Goal: Task Accomplishment & Management: Manage account settings

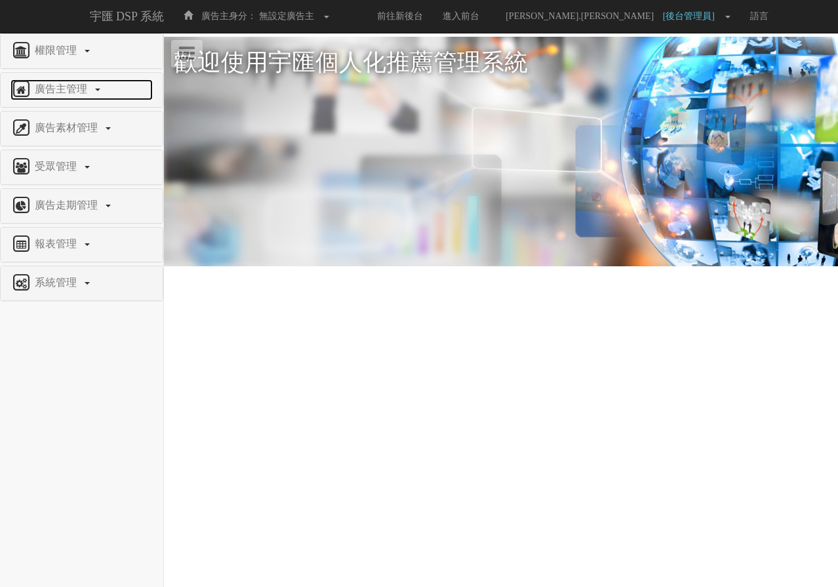
click at [65, 91] on span "廣告主管理" at bounding box center [62, 88] width 62 height 11
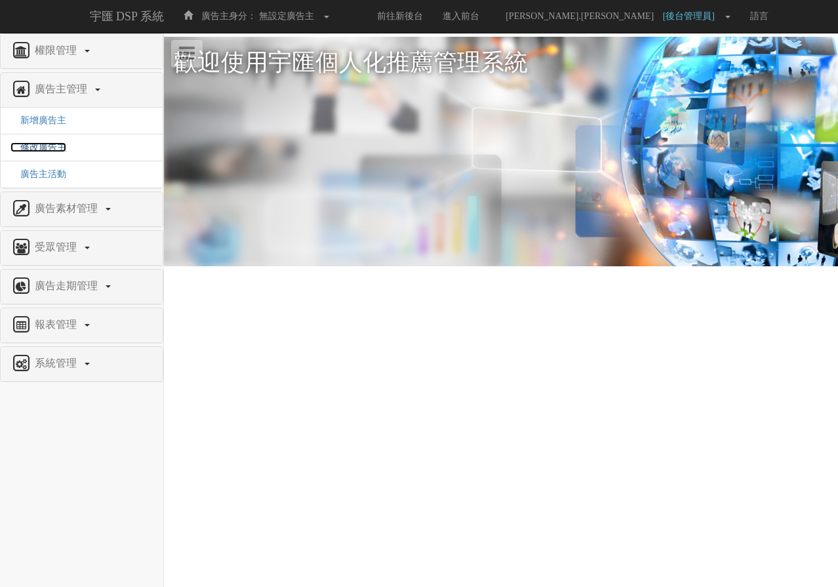
click at [45, 144] on span "修改廣告主" at bounding box center [38, 147] width 56 height 10
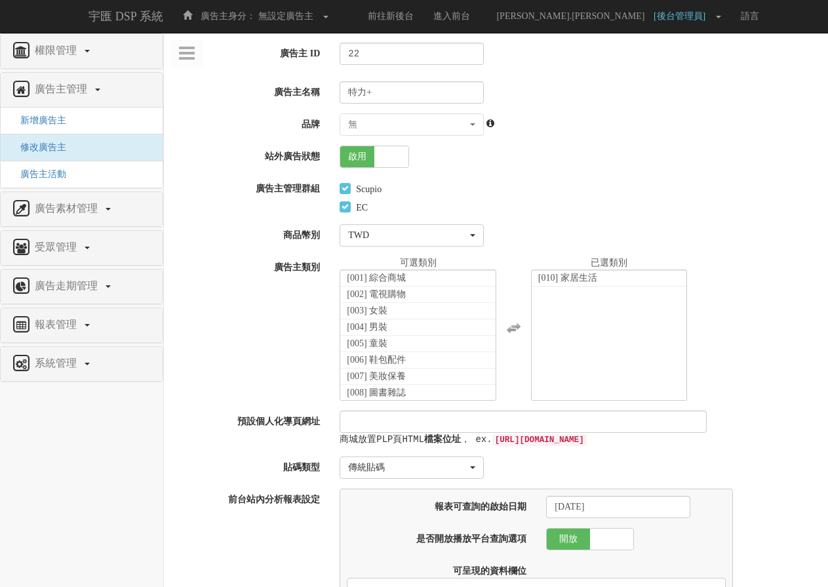
select select
drag, startPoint x: 254, startPoint y: 189, endPoint x: 320, endPoint y: 193, distance: 65.7
click at [320, 193] on label "廣告主管理群組" at bounding box center [247, 187] width 166 height 18
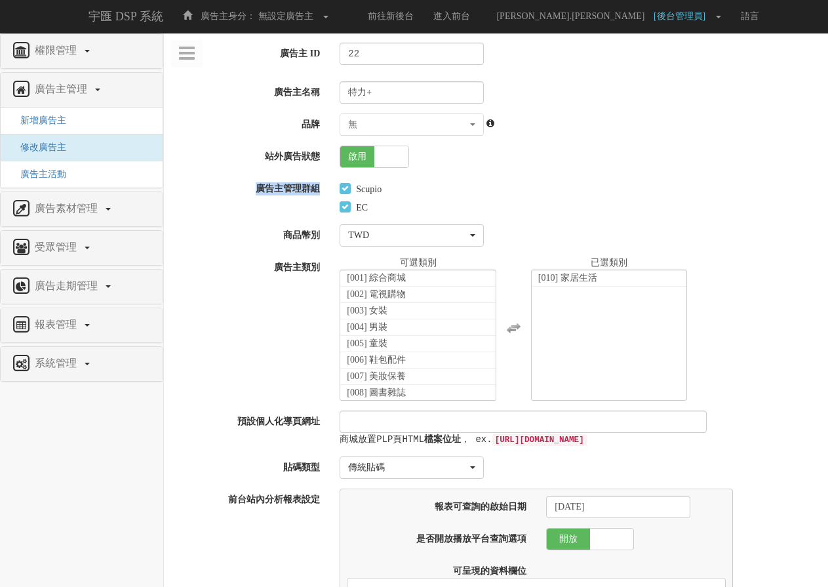
drag, startPoint x: 316, startPoint y: 193, endPoint x: 257, endPoint y: 192, distance: 59.0
click at [257, 192] on label "廣告主管理群組" at bounding box center [247, 187] width 166 height 18
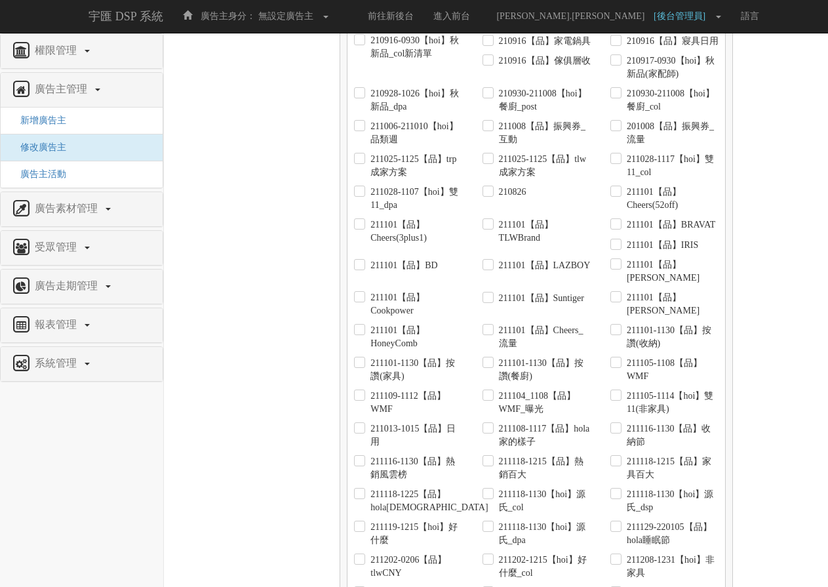
scroll to position [2623, 0]
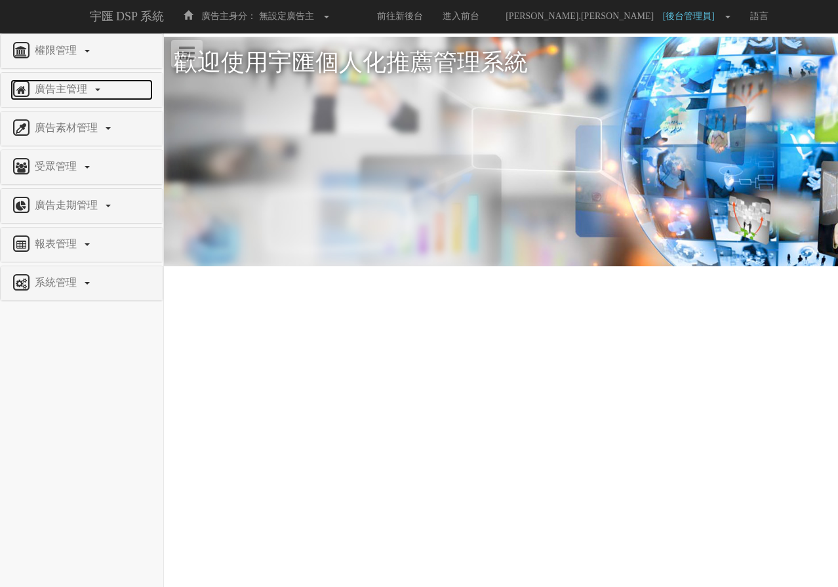
click at [67, 98] on link "廣告主管理" at bounding box center [81, 89] width 142 height 21
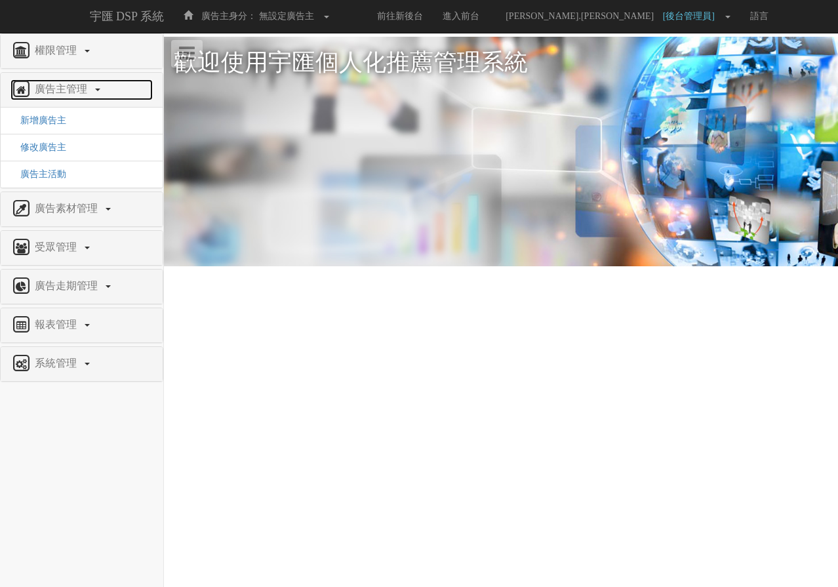
click at [67, 98] on link "廣告主管理" at bounding box center [81, 89] width 142 height 21
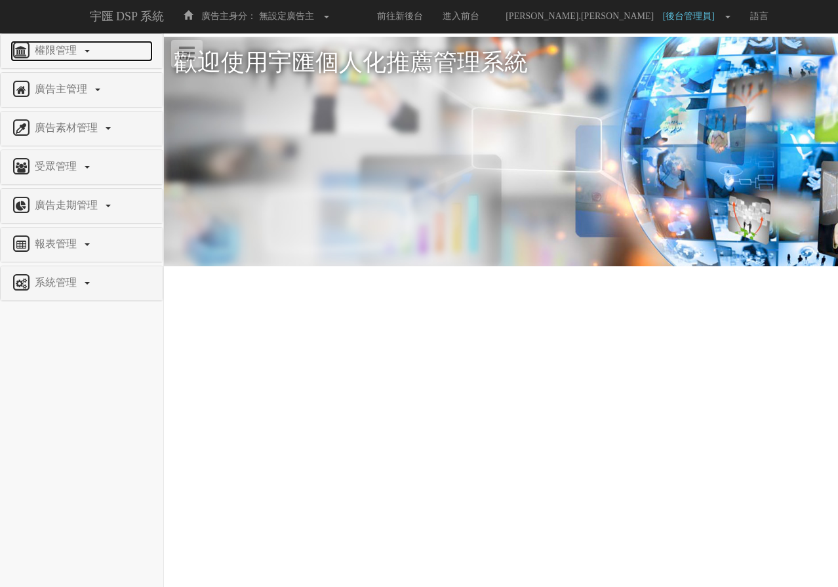
click at [57, 56] on span "權限管理" at bounding box center [57, 50] width 52 height 11
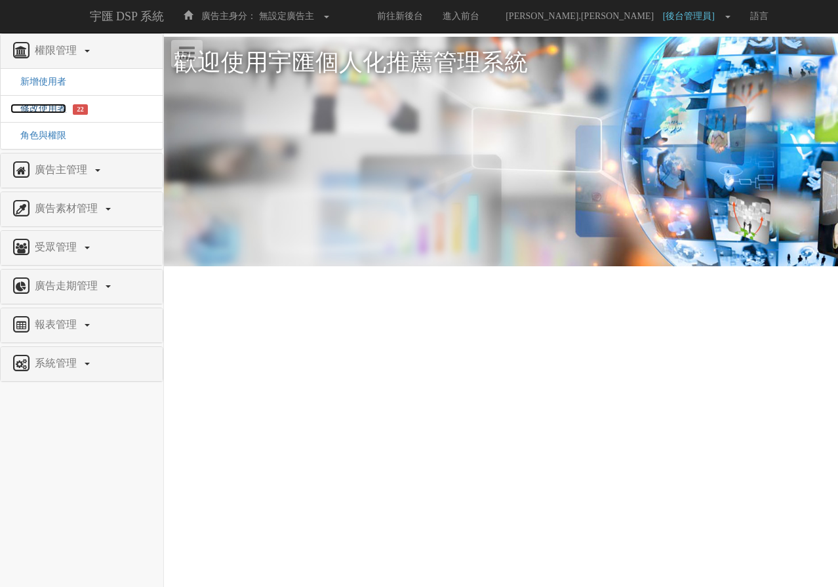
click at [51, 106] on span "修改使用者" at bounding box center [38, 109] width 56 height 10
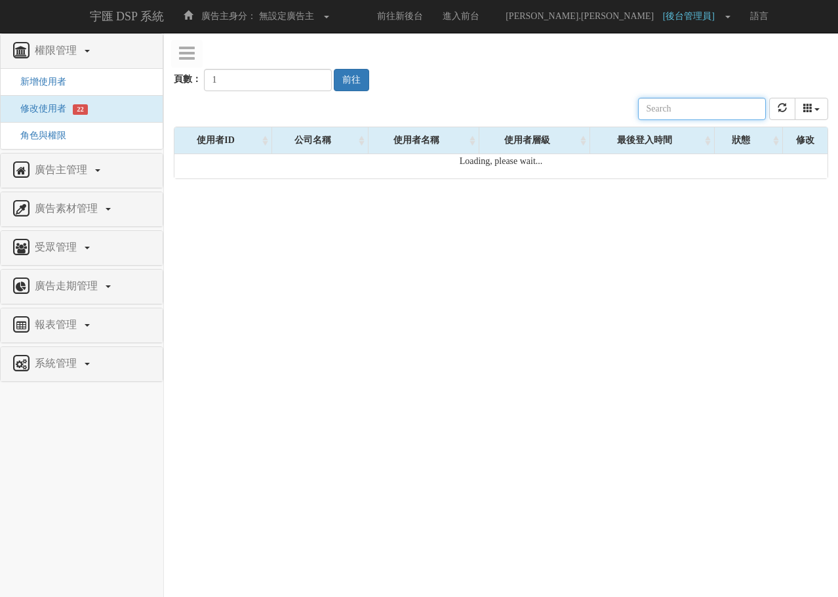
click at [722, 110] on input "text" at bounding box center [702, 109] width 128 height 22
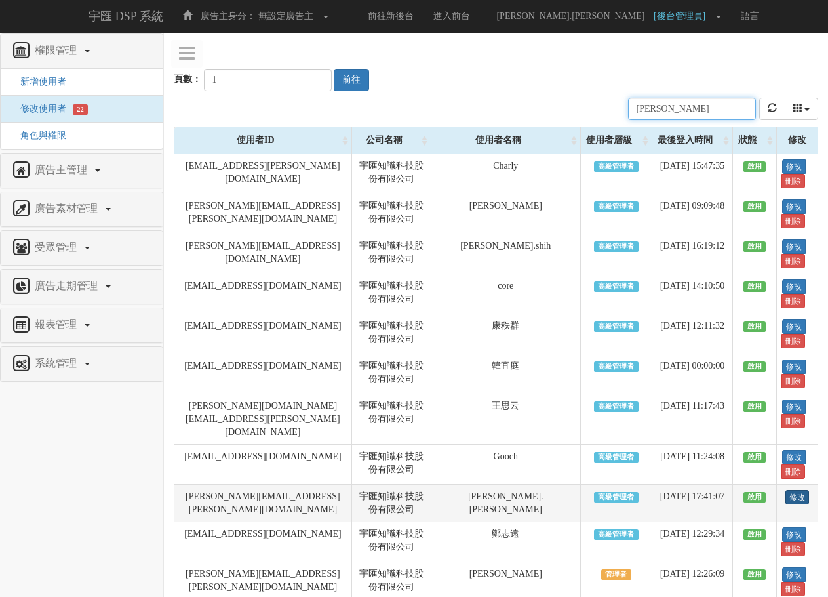
type input "[PERSON_NAME]"
click at [790, 490] on link "修改" at bounding box center [798, 497] width 24 height 14
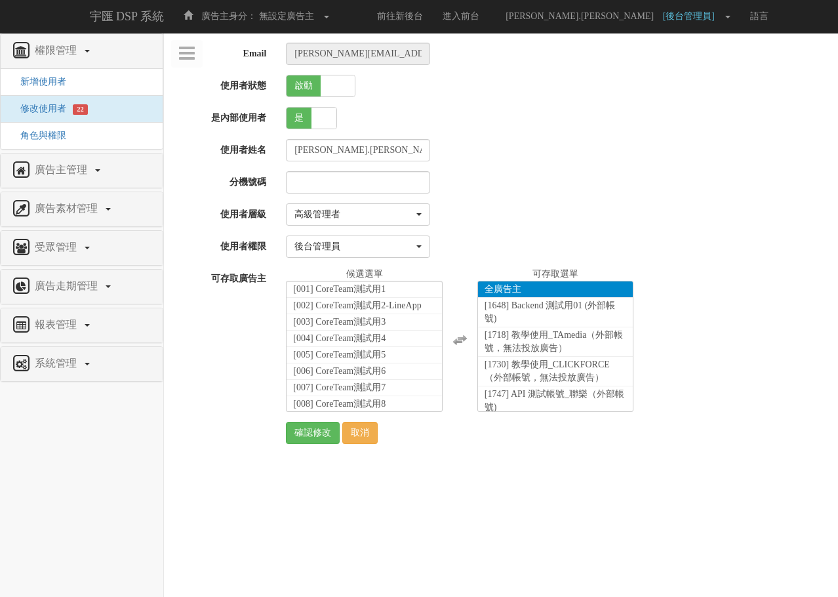
select select "SuperManager"
select select "23"
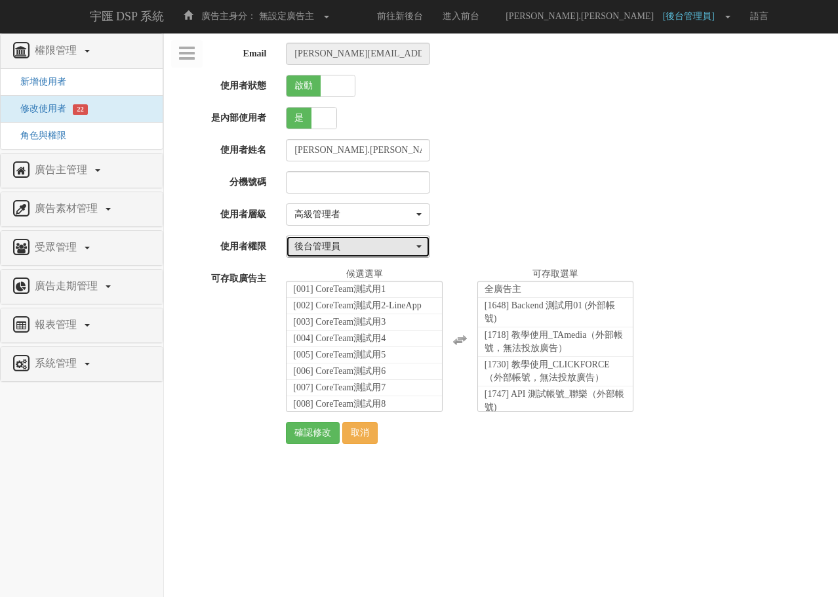
click at [424, 249] on button "後台管理員" at bounding box center [358, 246] width 144 height 22
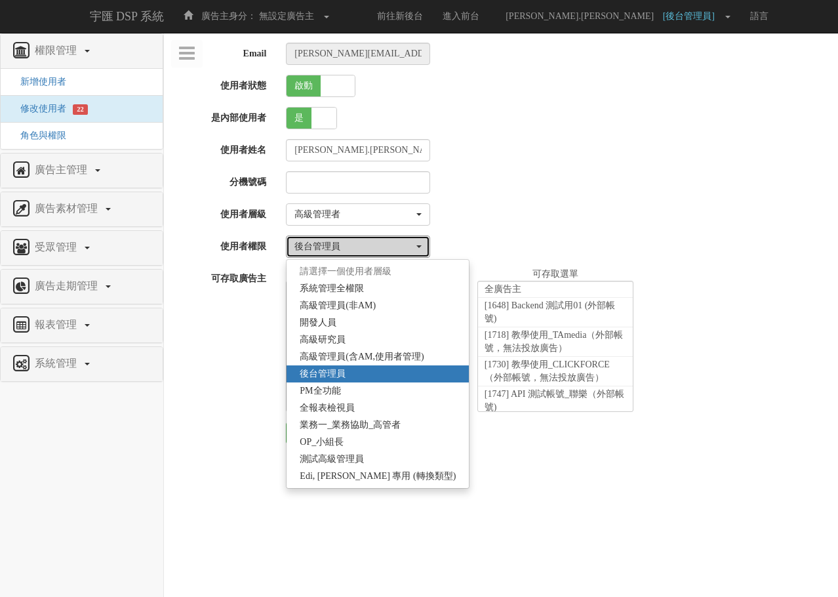
click at [424, 249] on button "後台管理員" at bounding box center [358, 246] width 144 height 22
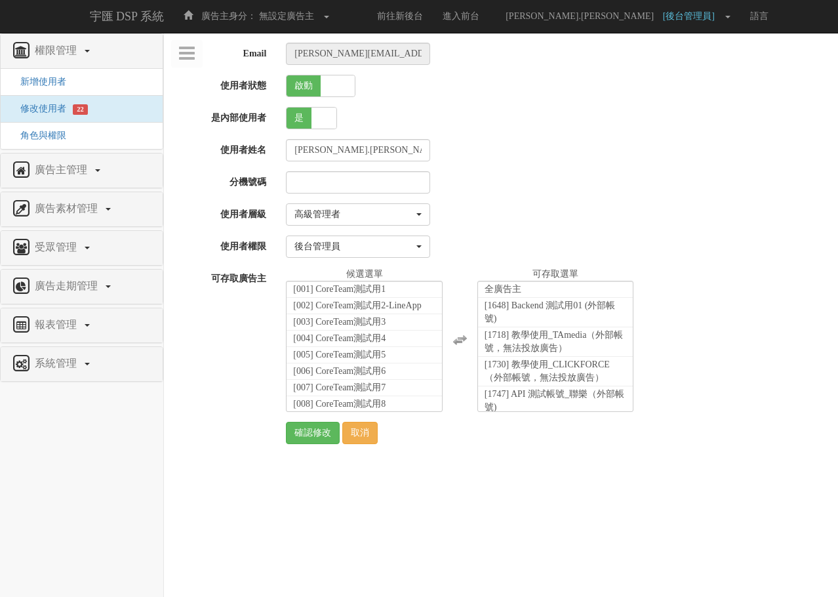
click at [526, 230] on div "Email mike.lee@bridgewell.com 使用者狀態 啟動 關閉 是內部使用者 是 否 使用者姓名 mike.lee 分機號碼 使用者層級 …" at bounding box center [501, 243] width 655 height 401
click at [371, 437] on link "取消" at bounding box center [359, 433] width 35 height 22
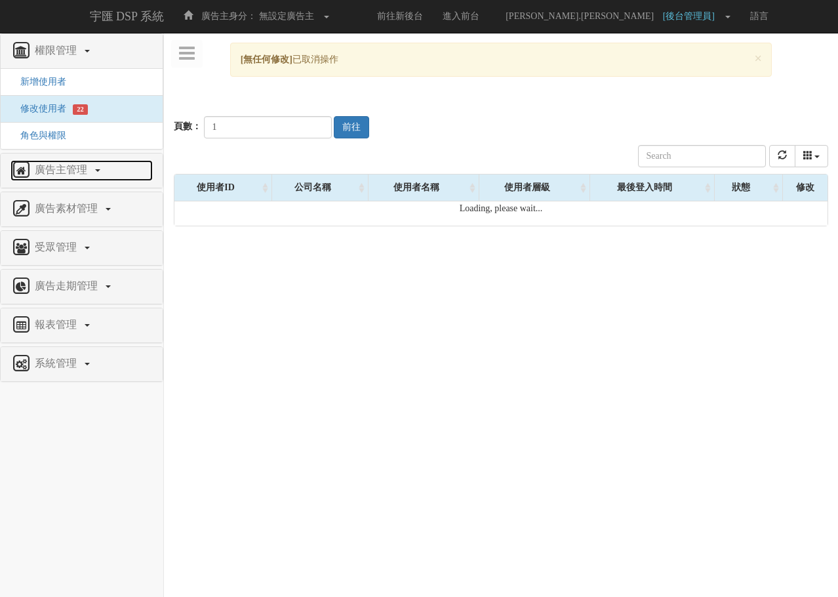
click at [60, 176] on link "廣告主管理" at bounding box center [81, 170] width 142 height 21
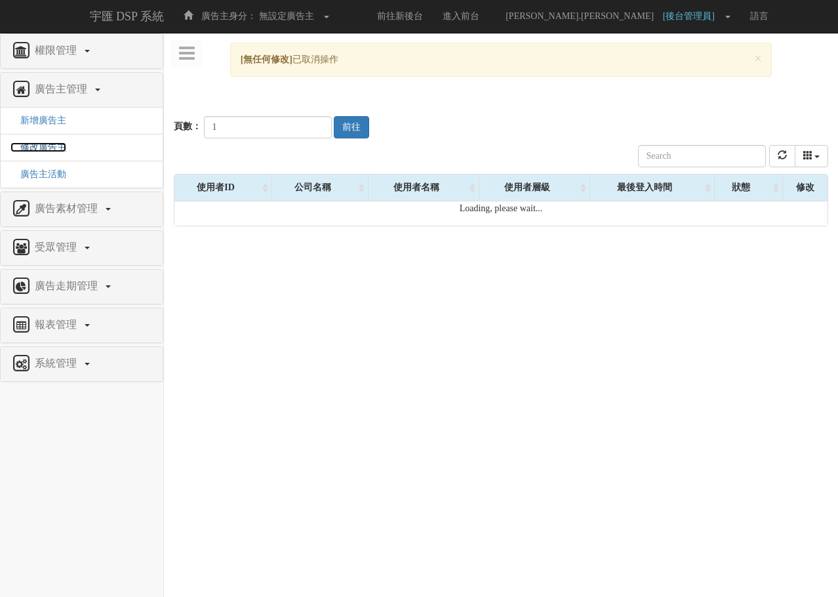
click at [47, 148] on span "修改廣告主" at bounding box center [38, 147] width 56 height 10
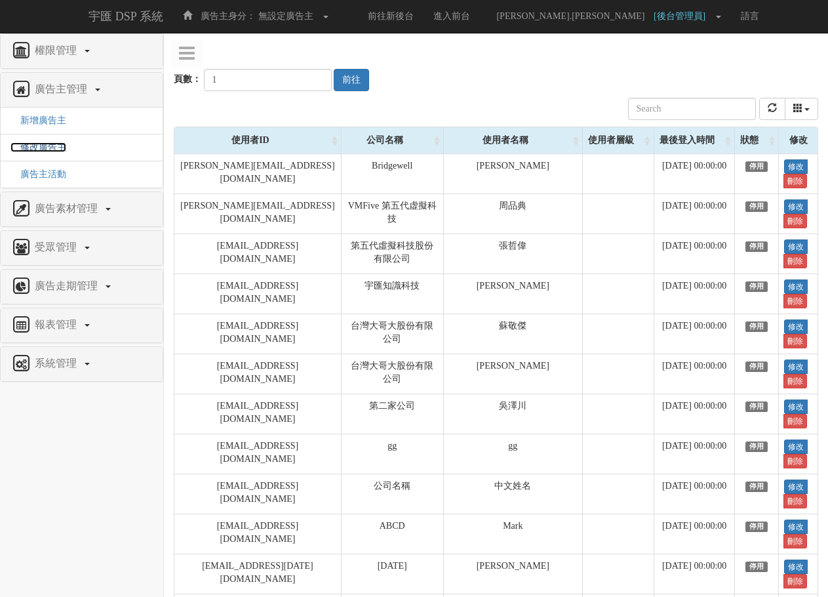
click at [39, 152] on span "修改廣告主" at bounding box center [38, 147] width 56 height 10
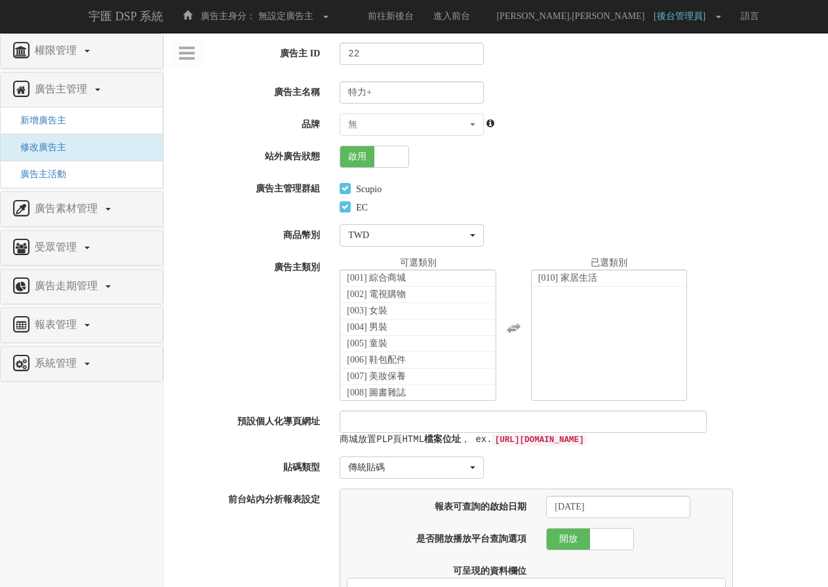
select select
click at [632, 214] on div "EC" at bounding box center [579, 205] width 479 height 18
drag, startPoint x: 256, startPoint y: 186, endPoint x: 317, endPoint y: 188, distance: 61.1
click at [317, 188] on label "廣告主管理群組" at bounding box center [247, 187] width 166 height 18
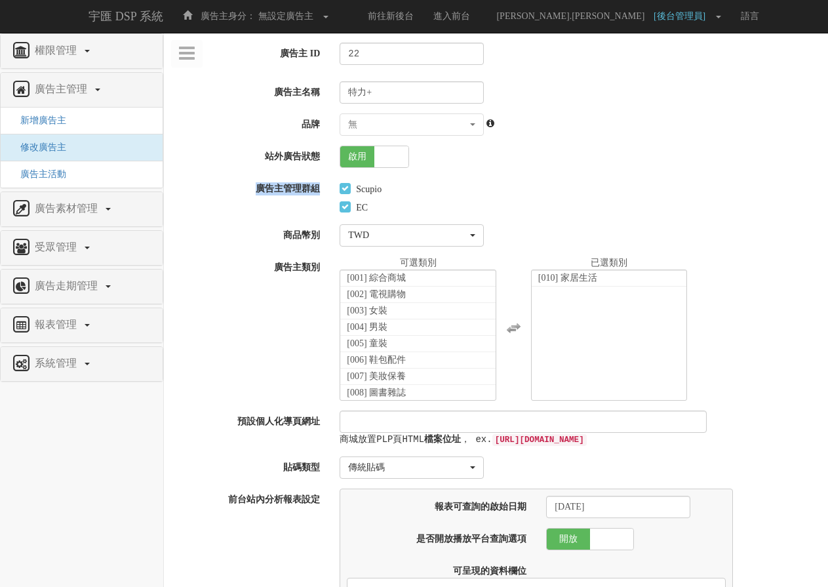
click at [317, 188] on label "廣告主管理群組" at bounding box center [247, 187] width 166 height 18
click at [676, 184] on div "Scupio" at bounding box center [579, 187] width 479 height 18
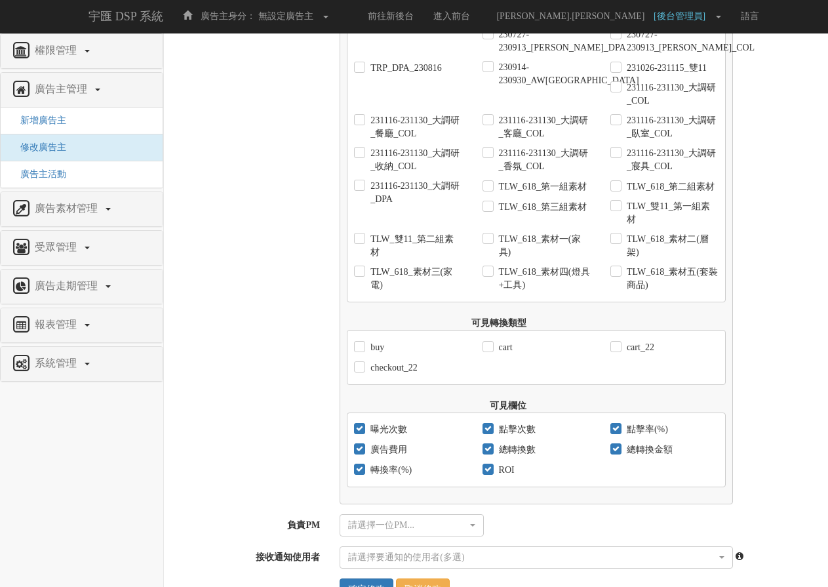
scroll to position [5280, 0]
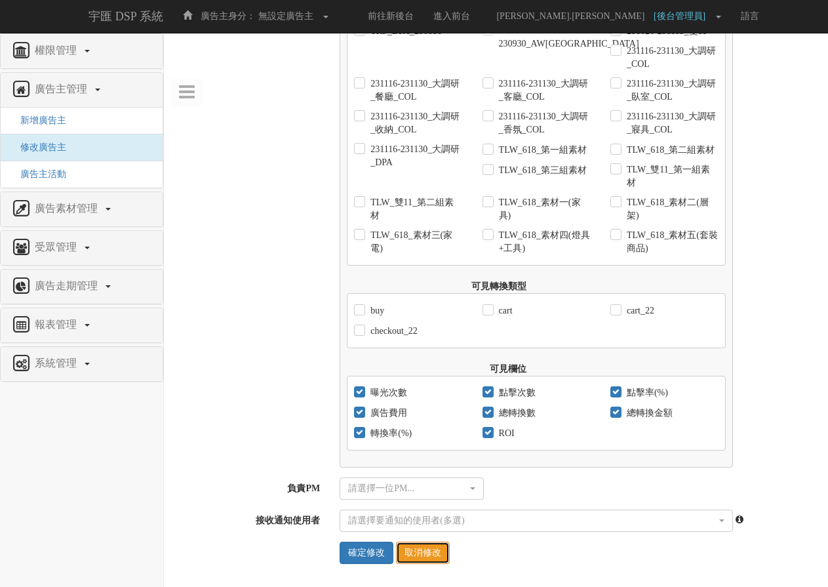
click at [430, 550] on link "取消修改" at bounding box center [423, 553] width 54 height 22
